Goal: Task Accomplishment & Management: Complete application form

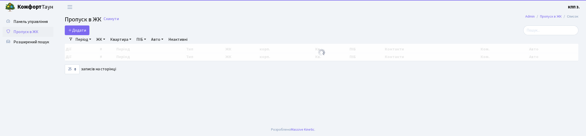
select select "25"
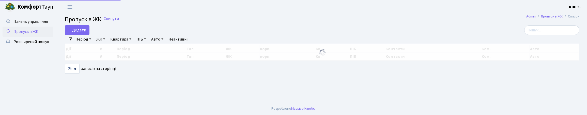
select select "25"
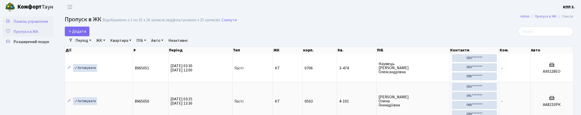
click at [23, 24] on span "Панель управління" at bounding box center [30, 22] width 34 height 6
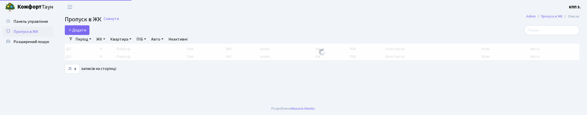
select select "25"
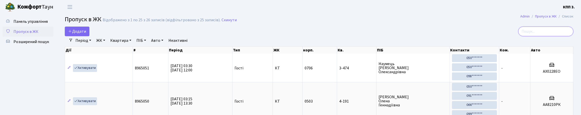
click at [563, 36] on input "search" at bounding box center [545, 32] width 55 height 10
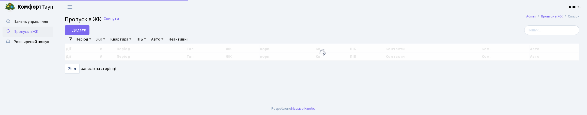
select select "25"
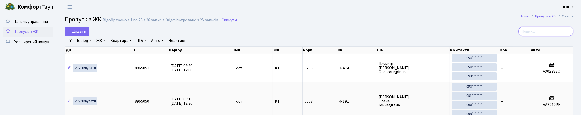
click at [541, 36] on input "search" at bounding box center [545, 32] width 55 height 10
click at [26, 35] on span "Пропуск в ЖК" at bounding box center [25, 32] width 25 height 6
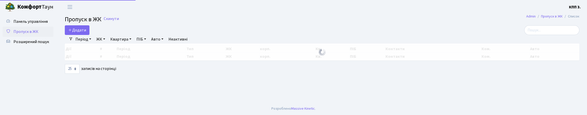
select select "25"
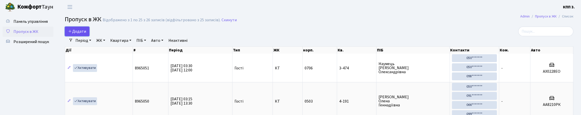
click at [81, 34] on span "Додати" at bounding box center [77, 32] width 18 height 6
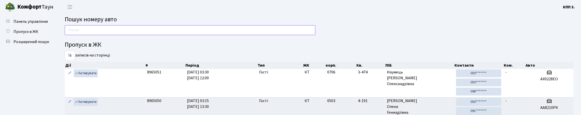
click at [118, 32] on input "text" at bounding box center [190, 30] width 250 height 10
